Goal: Navigation & Orientation: Find specific page/section

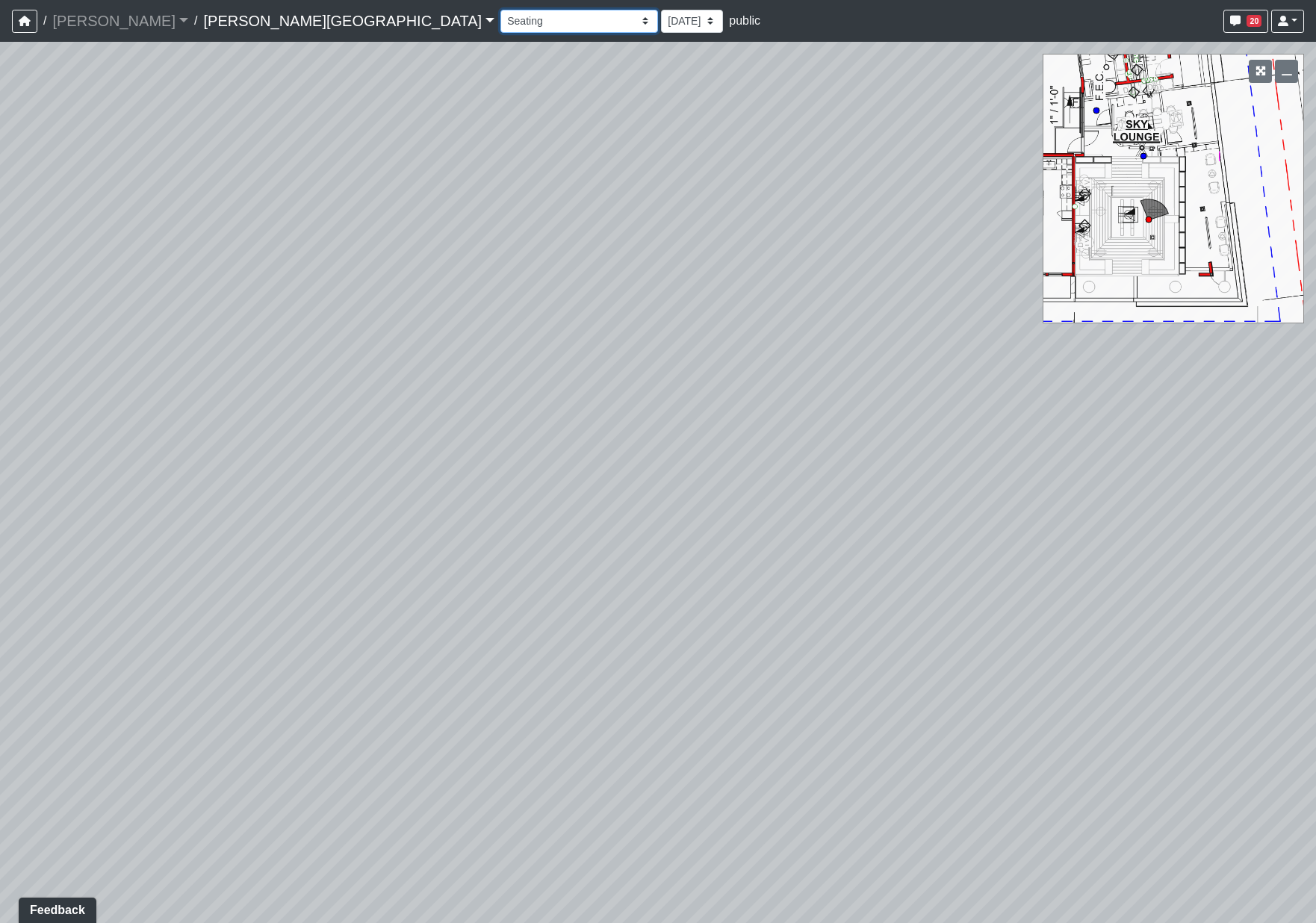
click at [501, 24] on select "Fitness Entry Hallway Hospitality Bar Hospitality Bar Seating Package Room Pack…" at bounding box center [580, 20] width 158 height 23
click at [501, 9] on select "Fitness Entry Hallway Hospitality Bar Hospitality Bar Seating Package Room Pack…" at bounding box center [580, 20] width 158 height 23
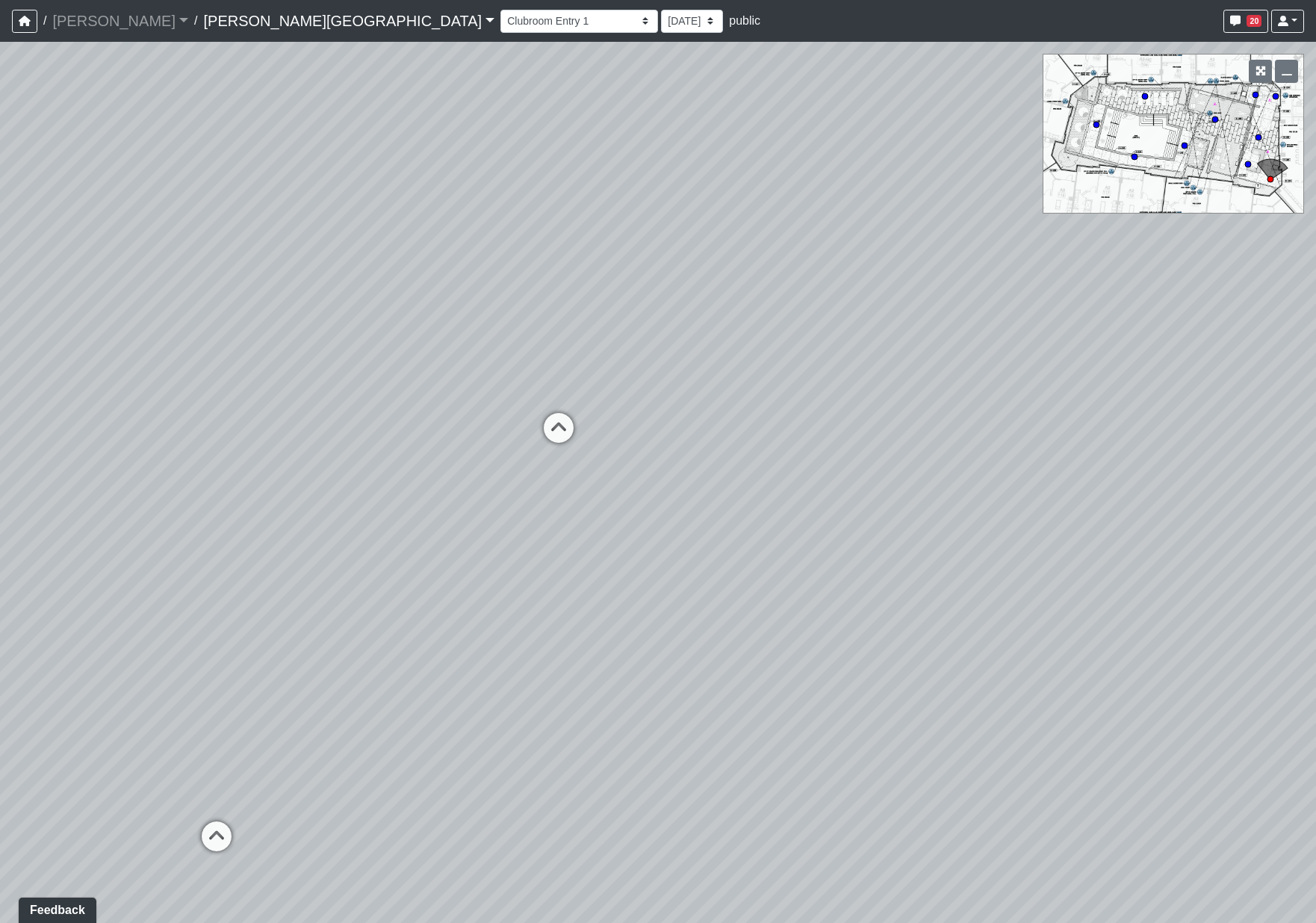
drag, startPoint x: 967, startPoint y: 444, endPoint x: -39, endPoint y: 247, distance: 1025.1
click at [0, 247] on html "/ Flournoy Flournoy Loading... / Ellison Museum District Ellison Museum Distric…" at bounding box center [658, 461] width 1316 height 923
click at [559, 423] on icon at bounding box center [558, 435] width 45 height 45
click at [669, 444] on icon at bounding box center [662, 449] width 45 height 45
select select "6bnPHe36sRMzFsTNFtoJWc"
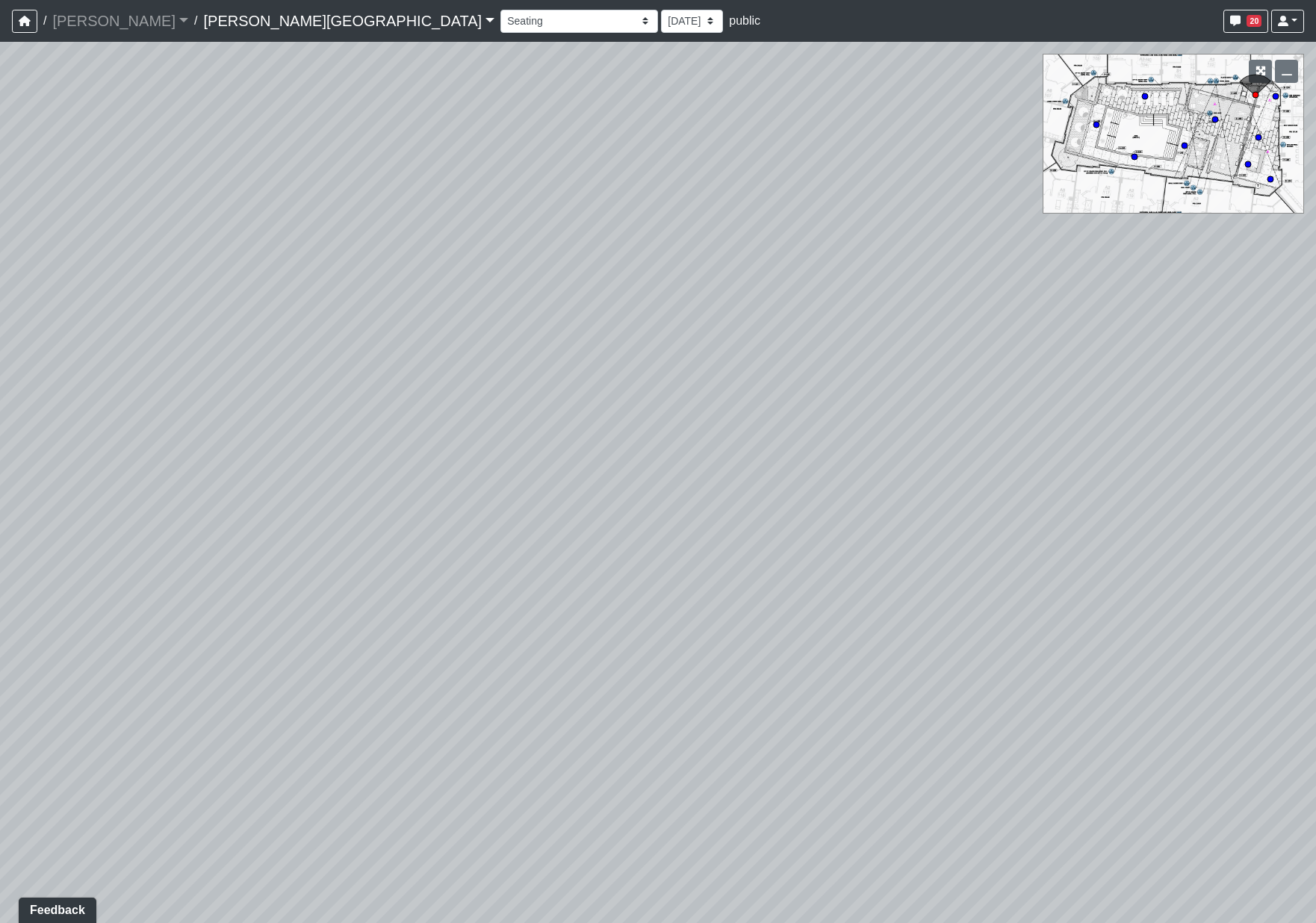
drag, startPoint x: 693, startPoint y: 348, endPoint x: 1008, endPoint y: 326, distance: 315.8
click at [1008, 326] on div "Loading... Coffee Bar Loading... Coworking Seating 1 Loading... Coworking Seati…" at bounding box center [658, 482] width 1316 height 881
drag, startPoint x: 542, startPoint y: 321, endPoint x: 980, endPoint y: 286, distance: 439.4
click at [980, 286] on div "Loading... Coffee Bar Loading... Coworking Seating 1 Loading... Coworking Seati…" at bounding box center [658, 482] width 1316 height 881
drag, startPoint x: 533, startPoint y: 480, endPoint x: 1249, endPoint y: 377, distance: 723.4
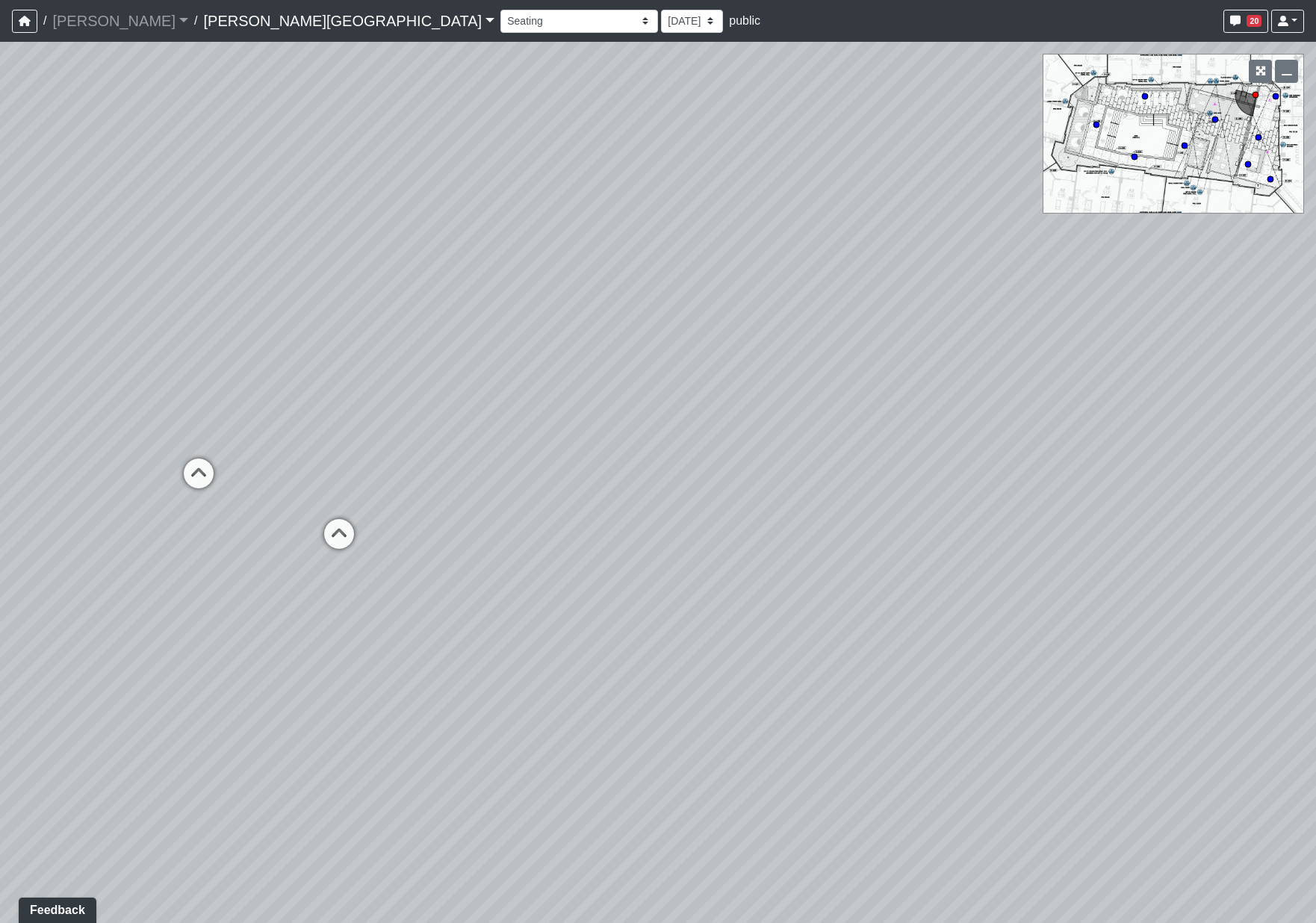
click at [1314, 404] on div "Loading... Coffee Bar Loading... Coworking Seating 1 Loading... Coworking Seati…" at bounding box center [658, 482] width 1316 height 881
click at [285, 20] on link "Ellison Museum District" at bounding box center [349, 21] width 291 height 30
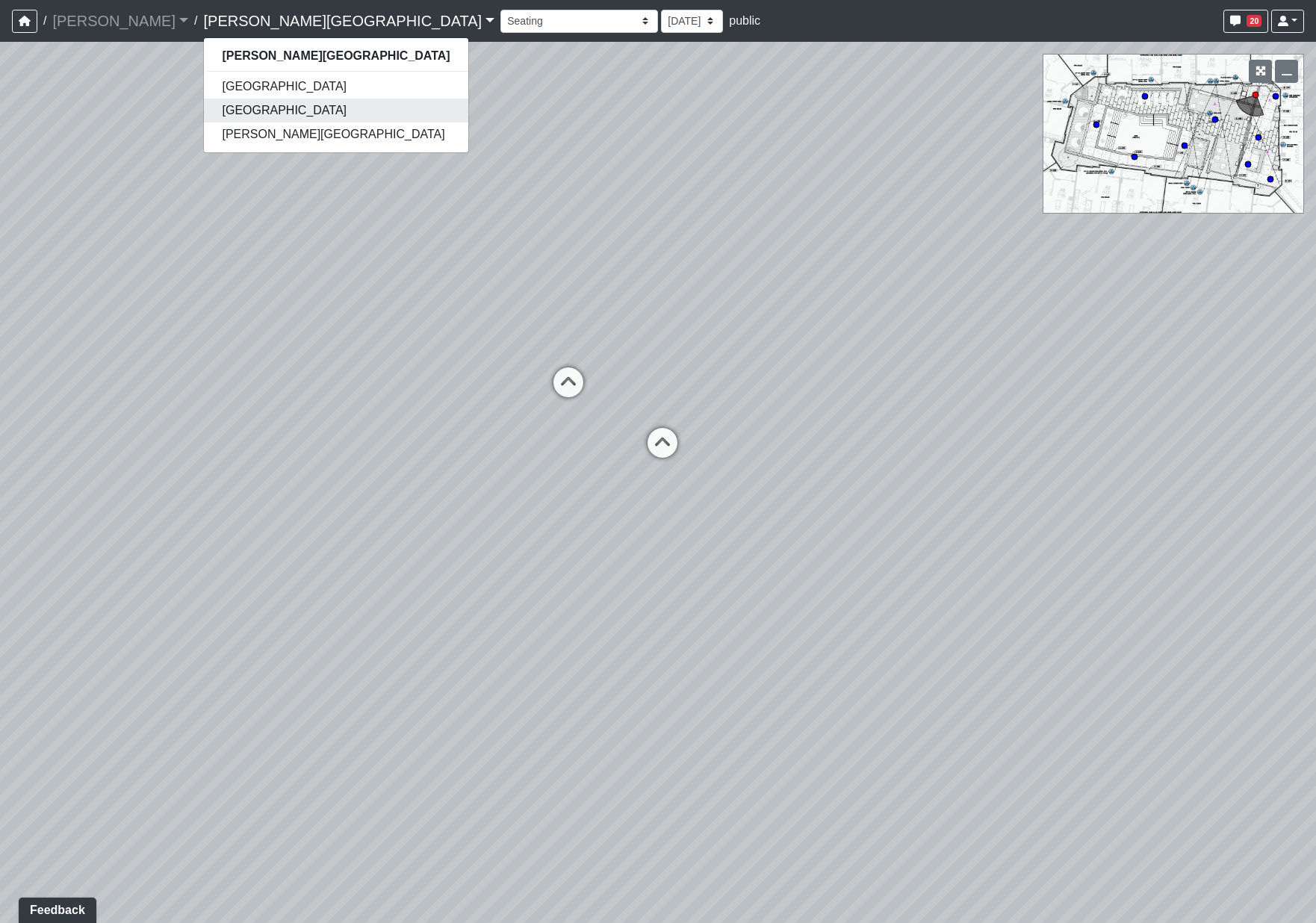
click at [208, 106] on link "[GEOGRAPHIC_DATA]" at bounding box center [336, 110] width 263 height 24
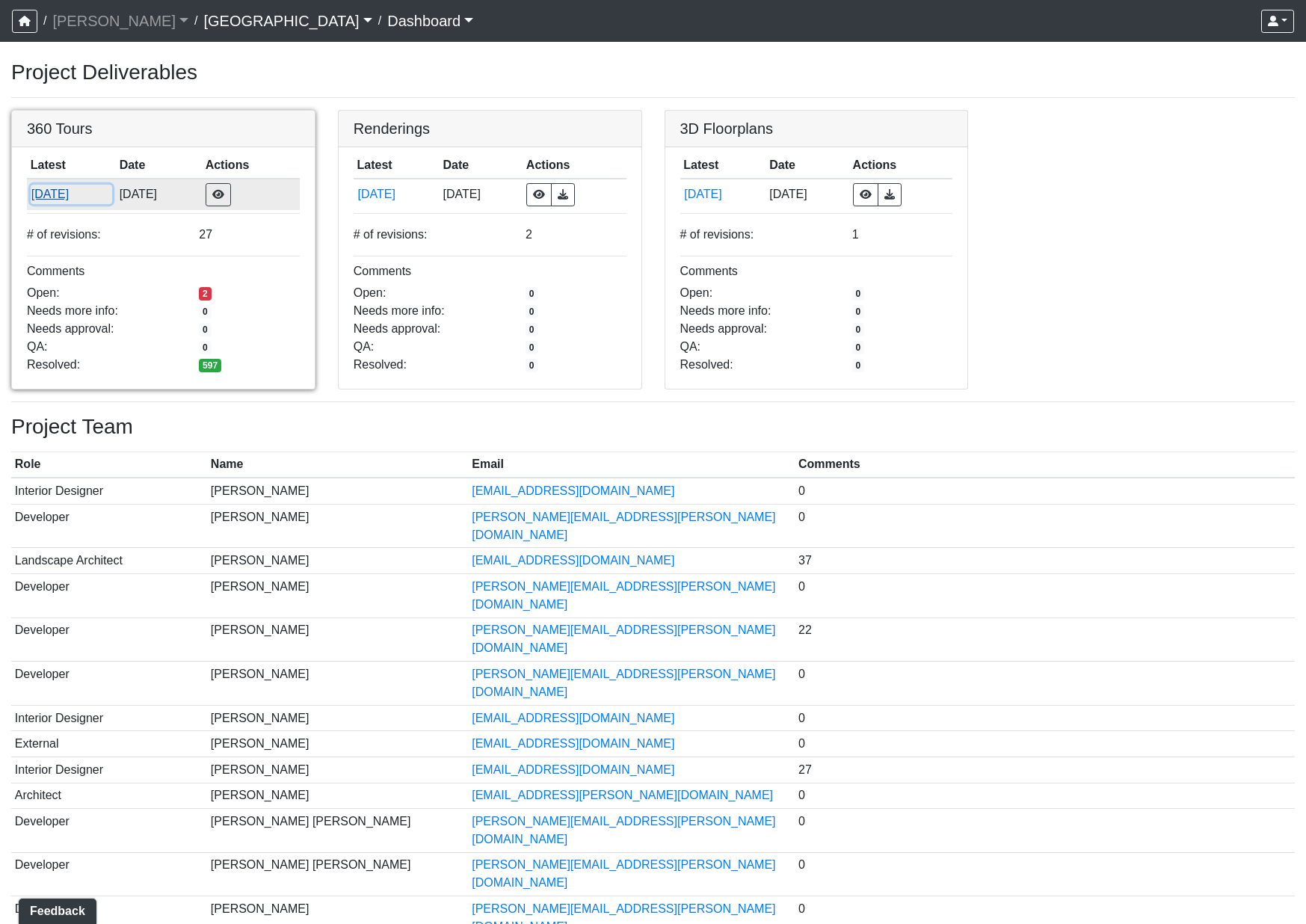
click at [62, 191] on button "[DATE]" at bounding box center [71, 194] width 81 height 20
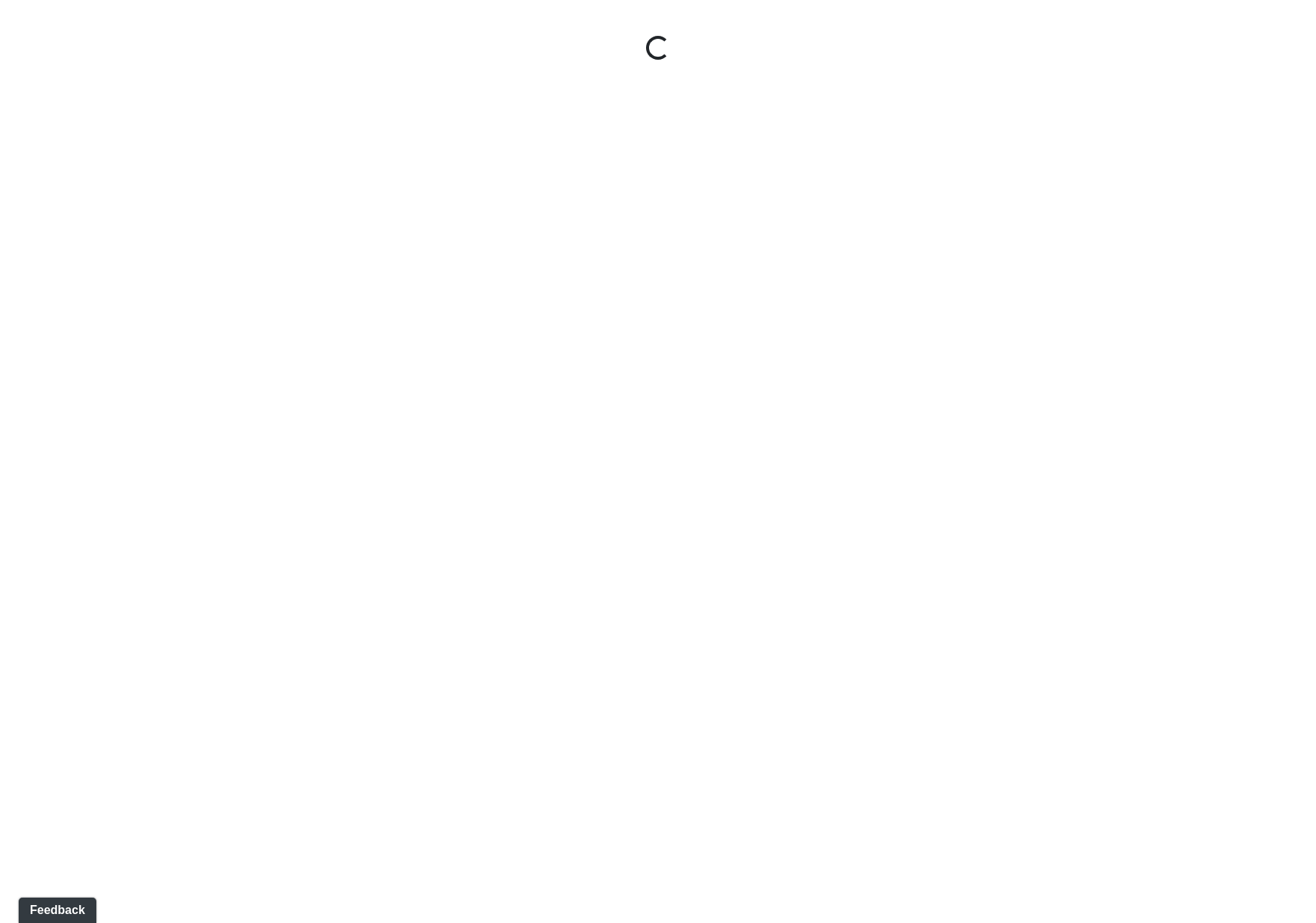
select select "gontoaMErPAtzSBVXh4ptW"
select select "h3ebyGk32eUmSzz99H473o"
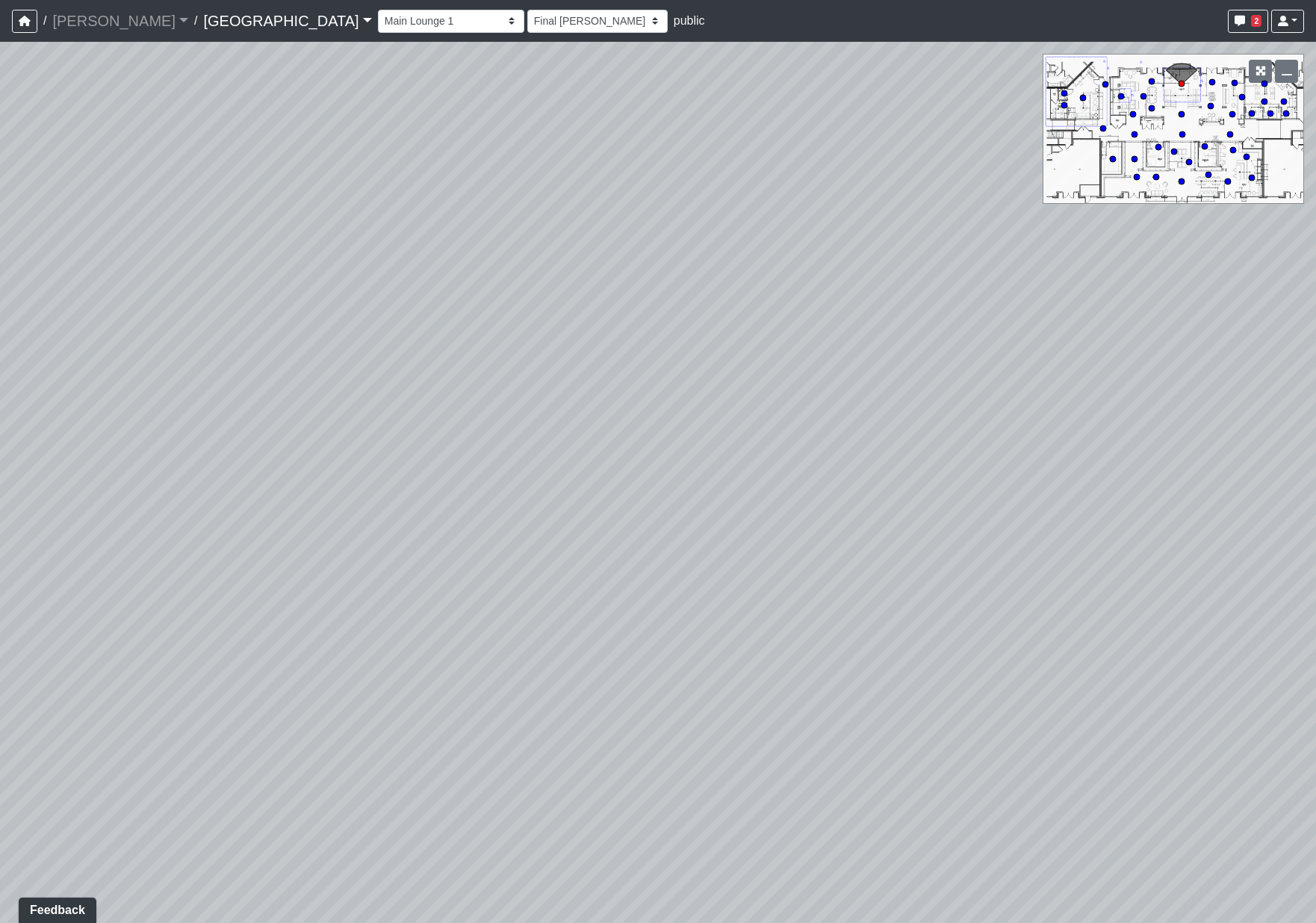
click at [378, 35] on div "Breezeway Entry Fireplace 1 Fireplace 2 Gate Golf Holes Shade Sails Sidewalk 1 …" at bounding box center [841, 21] width 926 height 29
click at [378, 25] on select "Breezeway Entry Fireplace 1 Fireplace 2 Gate Golf Holes Shade Sails Sidewalk 1 …" at bounding box center [451, 20] width 147 height 23
click at [378, 9] on select "Breezeway Entry Fireplace 1 Fireplace 2 Gate Golf Holes Shade Sails Sidewalk 1 …" at bounding box center [451, 20] width 147 height 23
select select "56ykG6Uii8XbvcMZS3FyXu"
select select "h3ebyGk32eUmSzz99H473o"
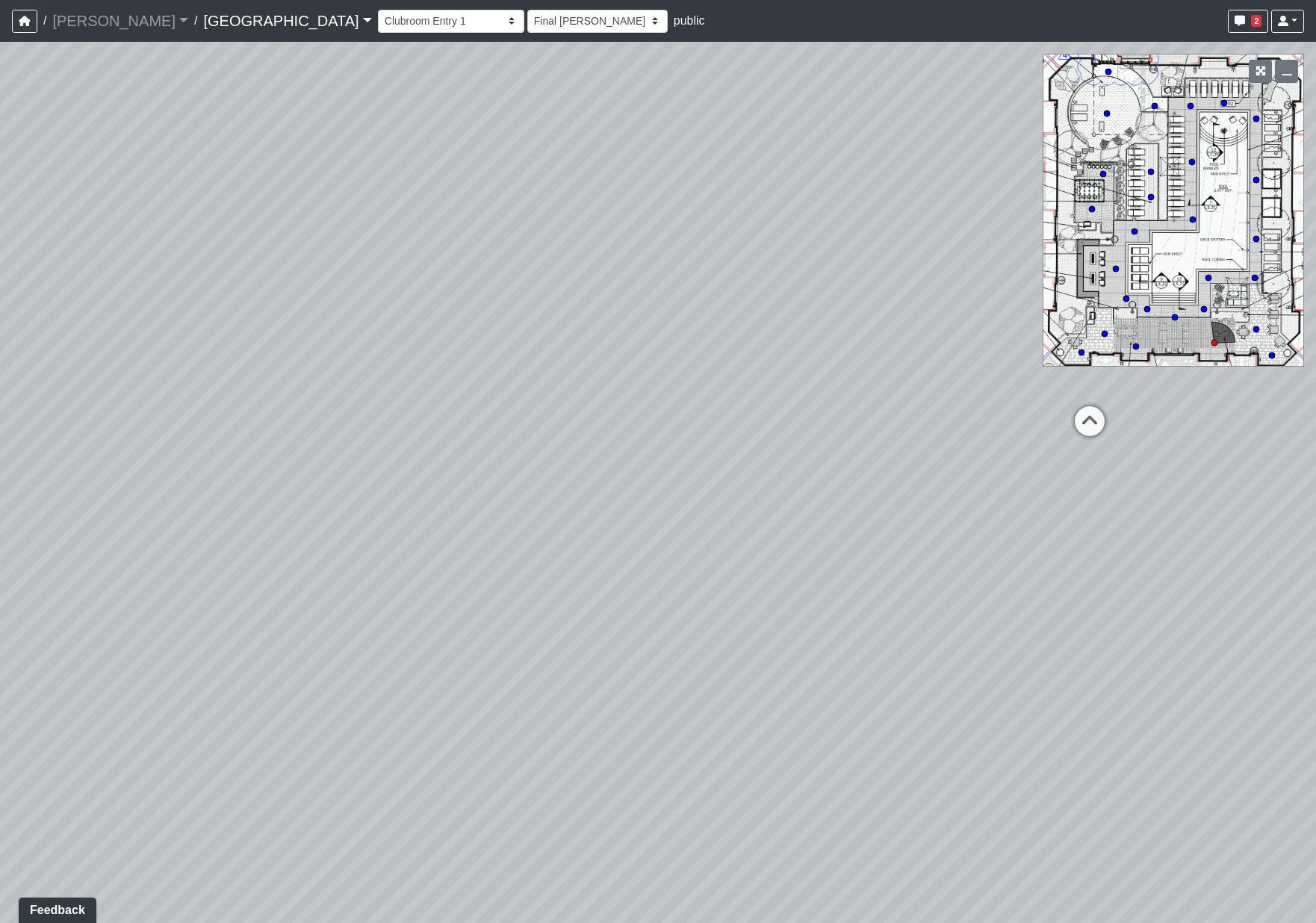
drag, startPoint x: 446, startPoint y: 352, endPoint x: 89, endPoint y: 150, distance: 410.2
click at [89, 150] on div "Loading... Pool Courtyard Entry 1 Loading... Main Lounge 2 Loading... Pool Cour…" at bounding box center [658, 482] width 1316 height 881
drag, startPoint x: 661, startPoint y: 404, endPoint x: 299, endPoint y: 713, distance: 475.9
click at [136, 751] on div "Loading... Pool Courtyard Entry 1 Loading... Main Lounge 2 Loading... Pool Cour…" at bounding box center [658, 482] width 1316 height 881
click at [505, 585] on icon at bounding box center [508, 588] width 45 height 45
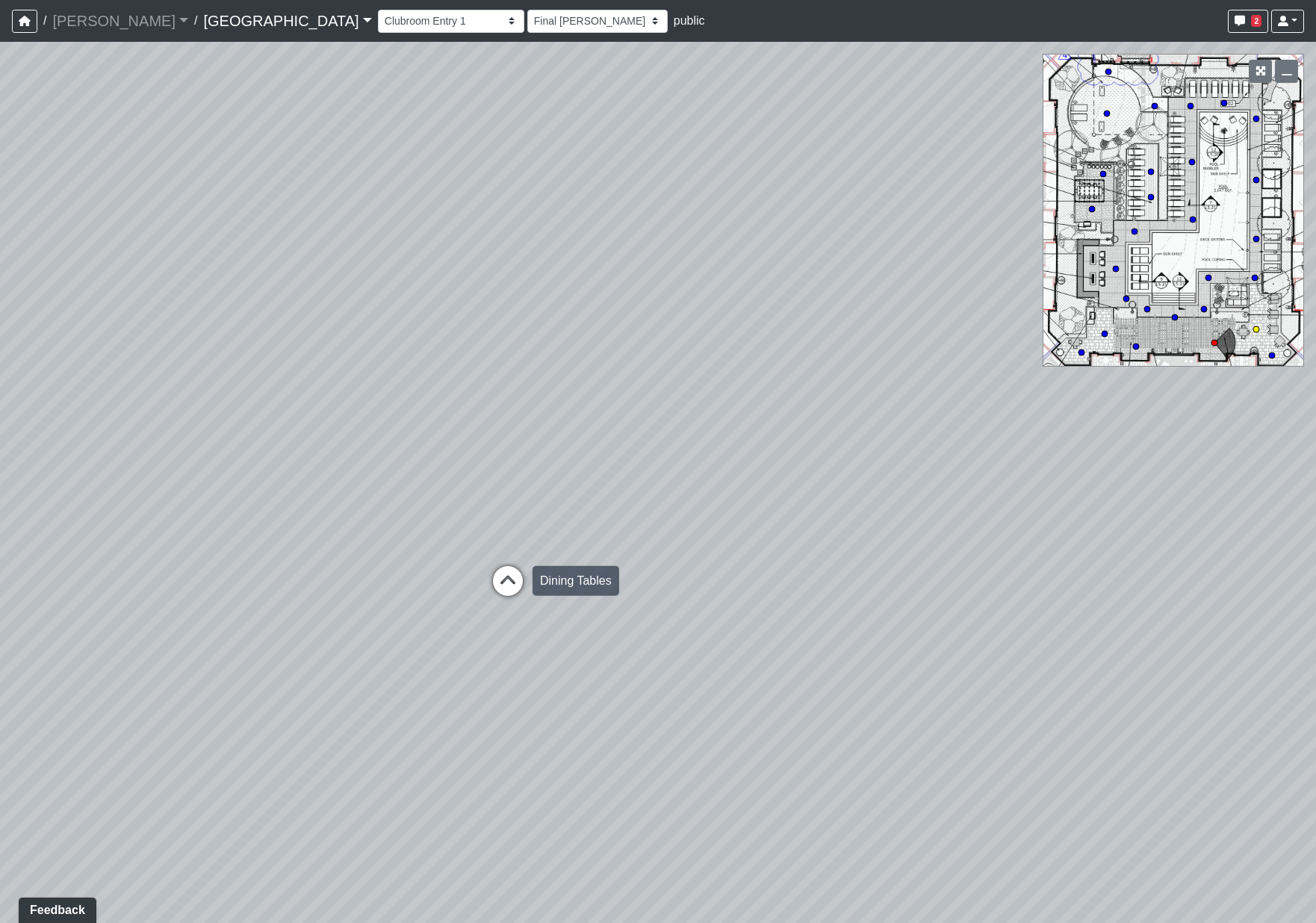
select select "8WTtNv1GM3J1TpDWPsoJkN"
select select "h3ebyGk32eUmSzz99H473o"
drag, startPoint x: 555, startPoint y: 501, endPoint x: 548, endPoint y: 493, distance: 10.6
click at [548, 493] on div "Loading... Pool Courtyard Entry 1 Loading... Main Lounge 2 Loading... Pool Cour…" at bounding box center [658, 482] width 1316 height 881
drag, startPoint x: 397, startPoint y: 806, endPoint x: 923, endPoint y: 519, distance: 599.2
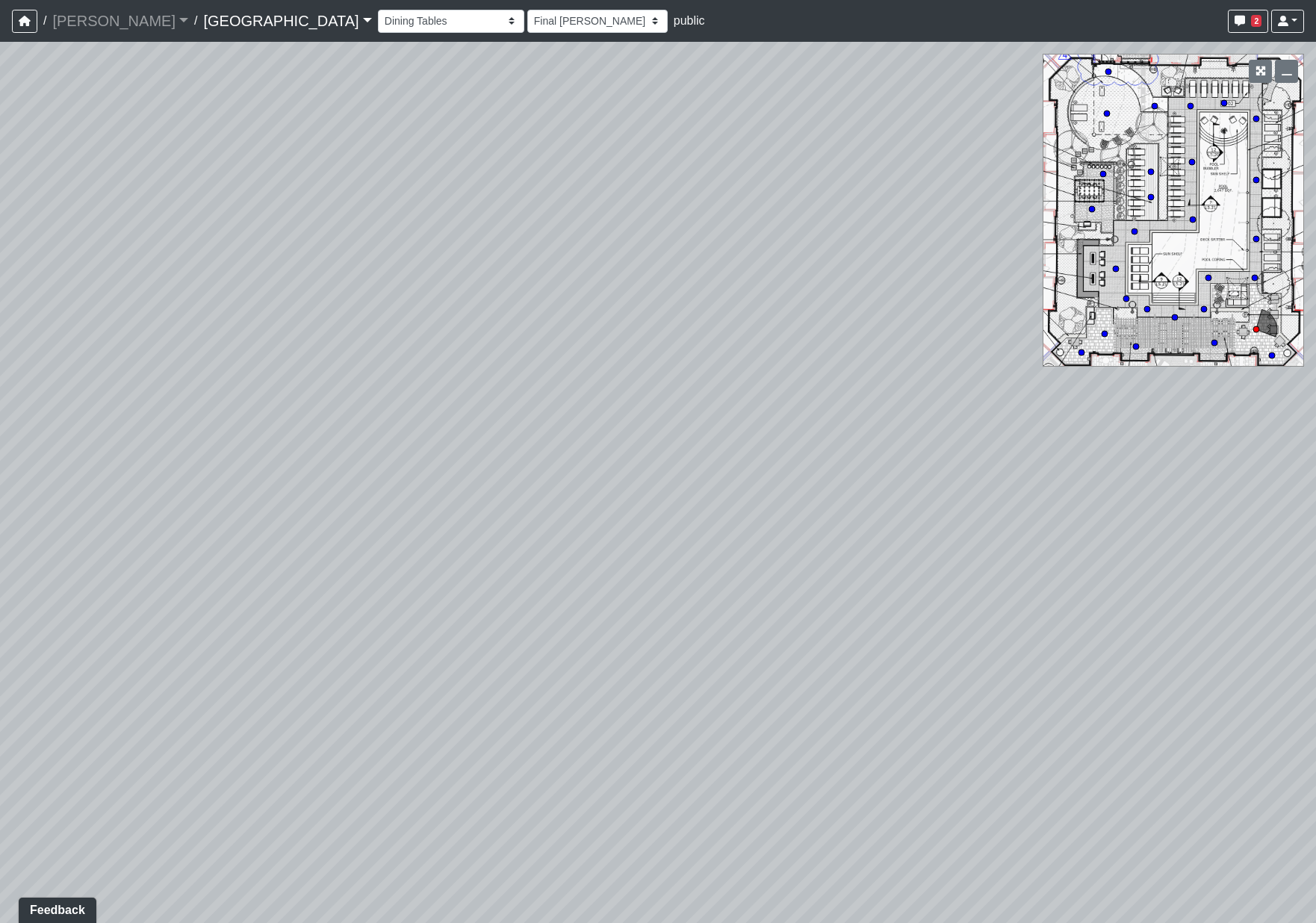
click at [923, 519] on div "Loading... Pool Courtyard Entry 1 Loading... Main Lounge 2 Loading... Pool Cour…" at bounding box center [658, 482] width 1316 height 881
click at [649, 400] on div "Loading... Pool Courtyard Entry 1 Loading... Main Lounge 2 Loading... Pool Cour…" at bounding box center [658, 482] width 1316 height 881
drag, startPoint x: 563, startPoint y: 404, endPoint x: 594, endPoint y: 615, distance: 213.3
click at [594, 615] on div "Loading... Pool Courtyard Entry 1 Loading... Main Lounge 2 Loading... Pool Cour…" at bounding box center [658, 482] width 1316 height 881
